Goal: Task Accomplishment & Management: Use online tool/utility

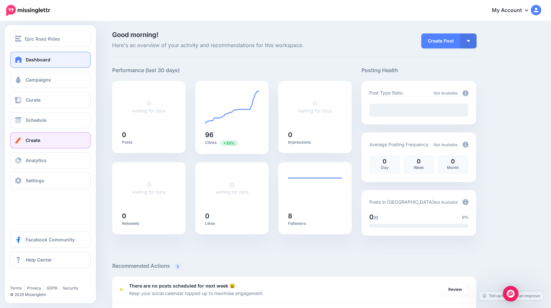
click at [30, 137] on link "Create" at bounding box center [50, 140] width 81 height 16
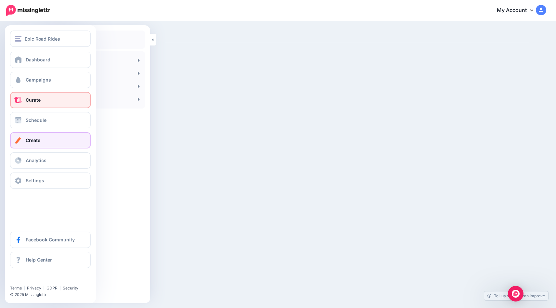
click at [26, 105] on link "Curate" at bounding box center [50, 100] width 81 height 16
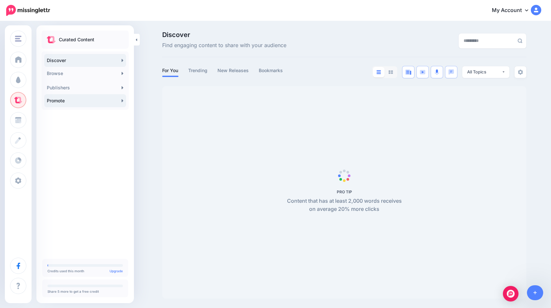
click at [71, 104] on link "Promote" at bounding box center [85, 100] width 82 height 13
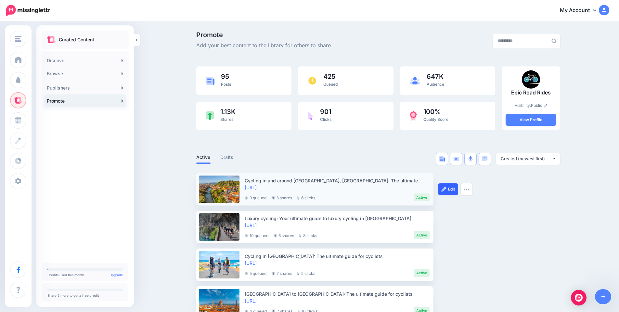
click at [456, 190] on link "Edit" at bounding box center [448, 189] width 20 height 12
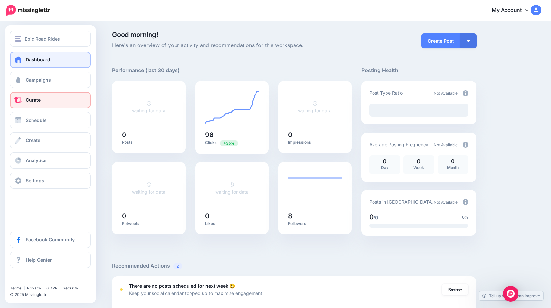
click at [40, 101] on link "Curate" at bounding box center [50, 100] width 81 height 16
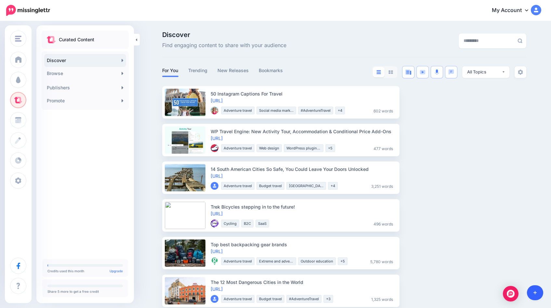
click at [534, 291] on icon at bounding box center [536, 293] width 4 height 5
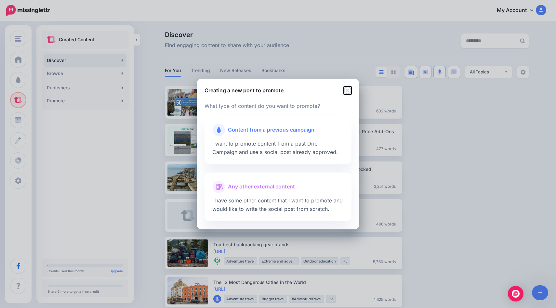
click at [346, 88] on icon "Close" at bounding box center [348, 90] width 8 height 8
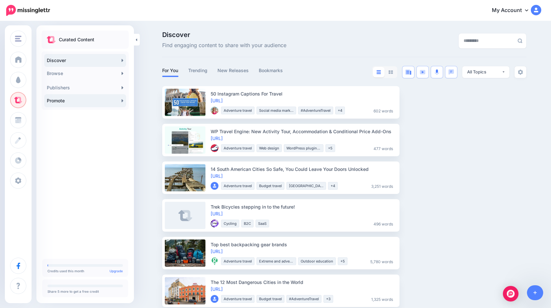
click at [66, 103] on link "Promote" at bounding box center [85, 100] width 82 height 13
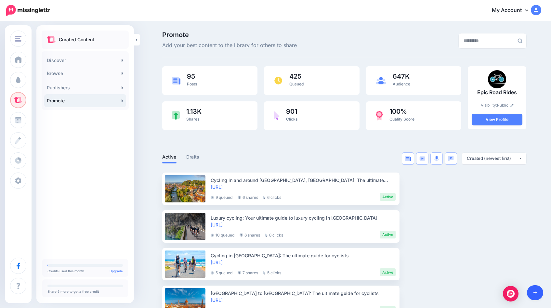
click at [535, 294] on icon at bounding box center [536, 293] width 4 height 4
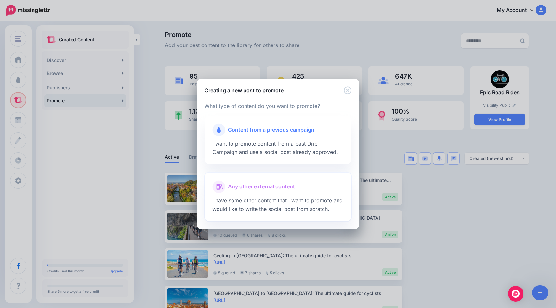
click at [261, 189] on span "Any other external content" at bounding box center [261, 187] width 67 height 8
